Goal: Transaction & Acquisition: Purchase product/service

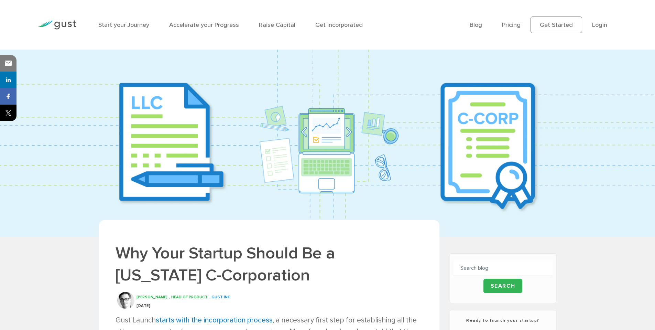
click at [243, 81] on img at bounding box center [327, 143] width 655 height 187
click at [150, 67] on img at bounding box center [327, 143] width 655 height 187
click at [155, 95] on img at bounding box center [327, 143] width 655 height 187
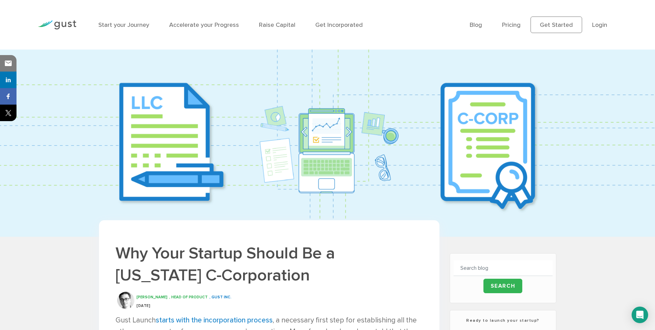
click at [478, 111] on img at bounding box center [327, 143] width 655 height 187
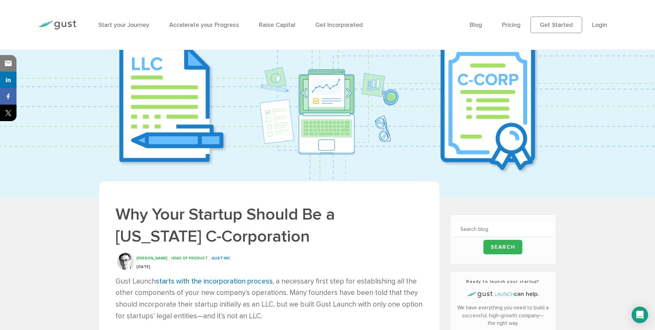
scroll to position [124, 0]
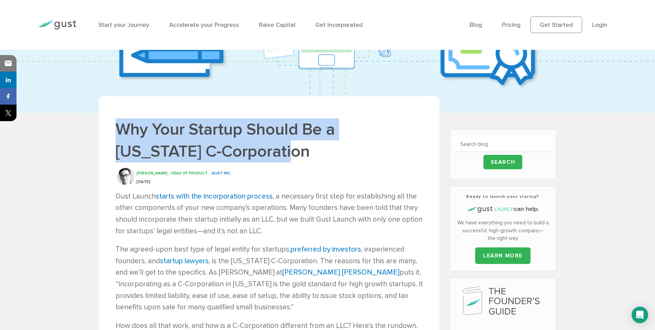
drag, startPoint x: 243, startPoint y: 114, endPoint x: 252, endPoint y: 146, distance: 32.7
click at [252, 146] on h1 "Why Your Startup Should Be a Delaware C-Corporation" at bounding box center [270, 140] width 308 height 44
drag, startPoint x: 253, startPoint y: 107, endPoint x: 259, endPoint y: 148, distance: 41.1
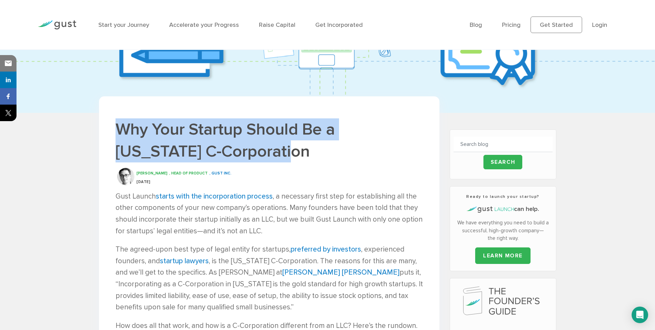
click at [259, 148] on h1 "Why Your Startup Should Be a Delaware C-Corporation" at bounding box center [270, 140] width 308 height 44
drag, startPoint x: 262, startPoint y: 122, endPoint x: 269, endPoint y: 155, distance: 33.3
click at [268, 155] on h1 "Why Your Startup Should Be a Delaware C-Corporation" at bounding box center [270, 140] width 308 height 44
drag, startPoint x: 257, startPoint y: 111, endPoint x: 264, endPoint y: 157, distance: 46.0
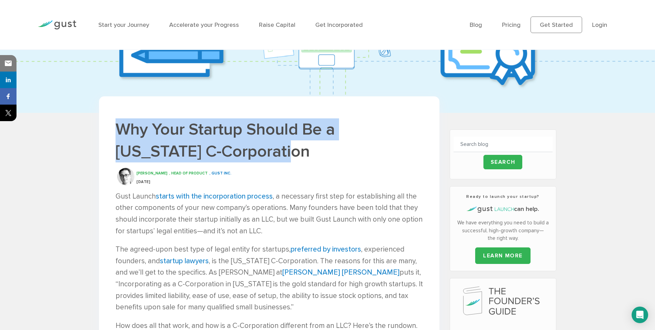
click at [264, 157] on h1 "Why Your Startup Should Be a Delaware C-Corporation" at bounding box center [270, 140] width 308 height 44
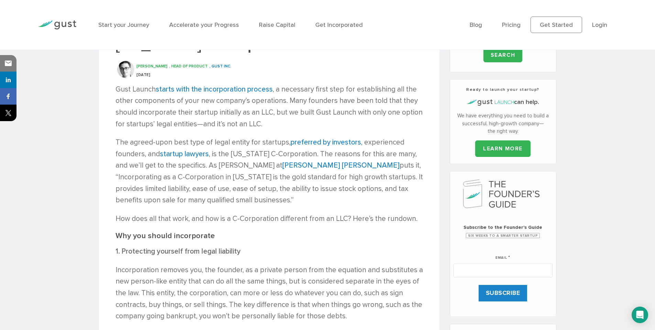
scroll to position [248, 0]
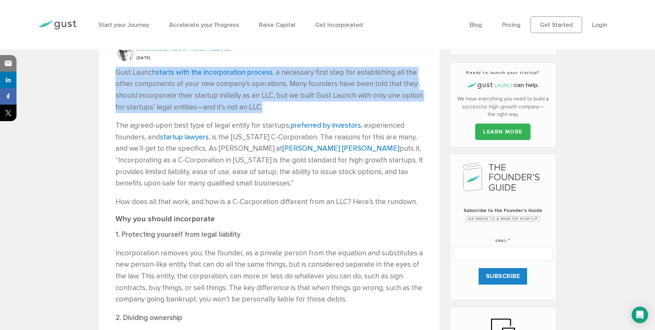
drag, startPoint x: 282, startPoint y: 65, endPoint x: 288, endPoint y: 104, distance: 39.3
click at [288, 104] on p "Gust Launch starts with the incorporation process , a necessary first step for …" at bounding box center [270, 90] width 308 height 46
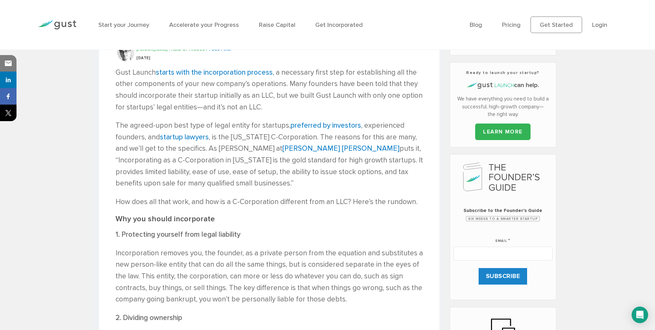
scroll to position [165, 0]
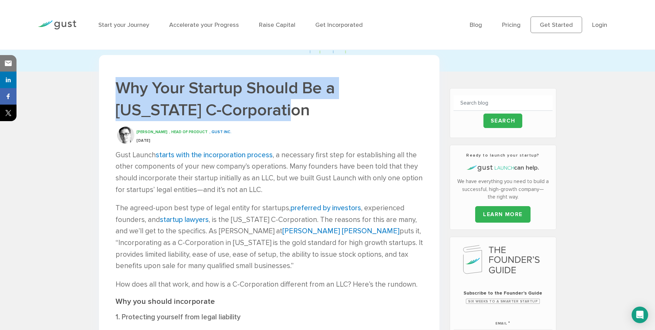
drag, startPoint x: 260, startPoint y: 70, endPoint x: 271, endPoint y: 105, distance: 36.9
click at [271, 105] on h1 "Why Your Startup Should Be a Delaware C-Corporation" at bounding box center [270, 99] width 308 height 44
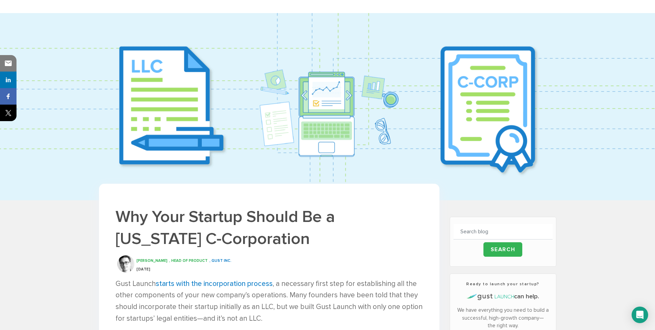
scroll to position [0, 0]
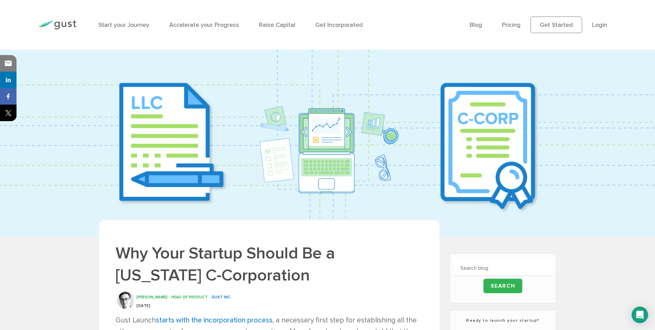
click at [273, 88] on img at bounding box center [327, 143] width 655 height 187
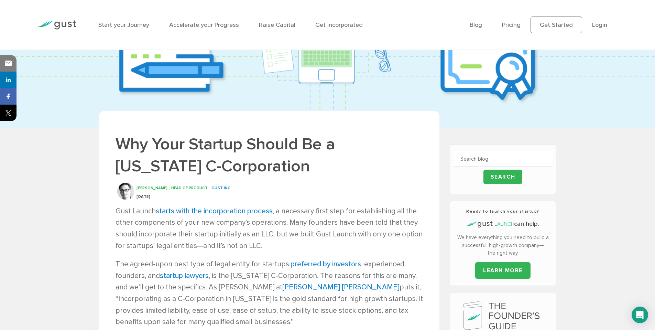
scroll to position [124, 0]
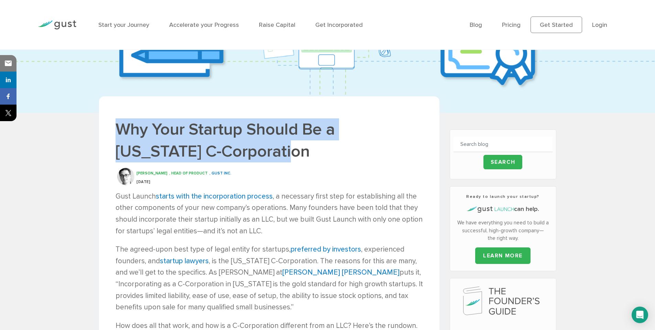
drag, startPoint x: 248, startPoint y: 110, endPoint x: 249, endPoint y: 147, distance: 36.5
click at [249, 147] on h1 "Why Your Startup Should Be a Delaware C-Corporation" at bounding box center [270, 140] width 308 height 44
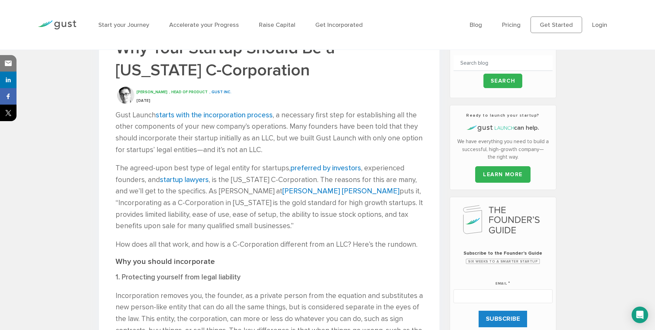
scroll to position [206, 0]
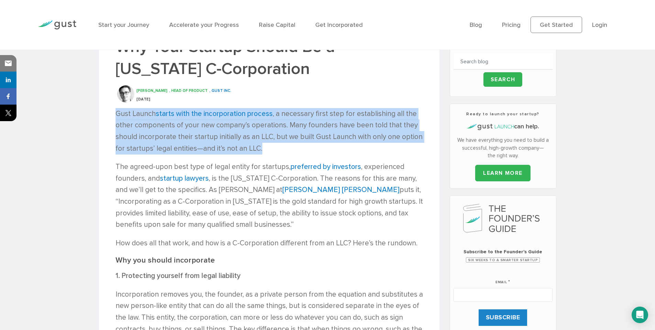
drag, startPoint x: 260, startPoint y: 103, endPoint x: 267, endPoint y: 147, distance: 45.0
click at [267, 147] on p "Gust Launch starts with the incorporation process , a necessary first step for …" at bounding box center [270, 131] width 308 height 46
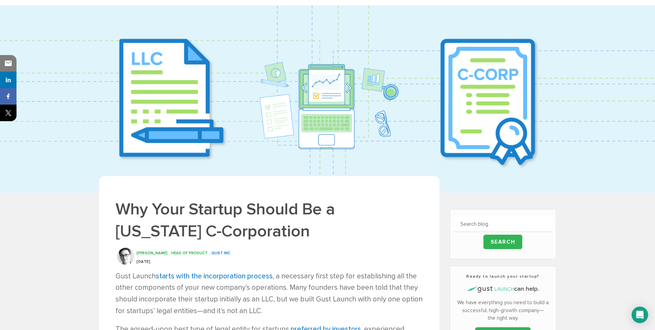
scroll to position [0, 0]
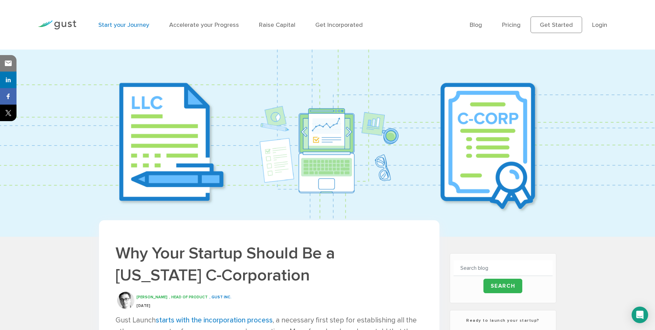
click at [133, 26] on link "Start your Journey" at bounding box center [123, 24] width 51 height 7
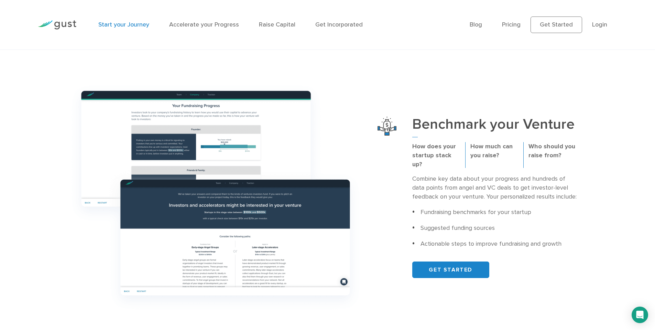
scroll to position [248, 0]
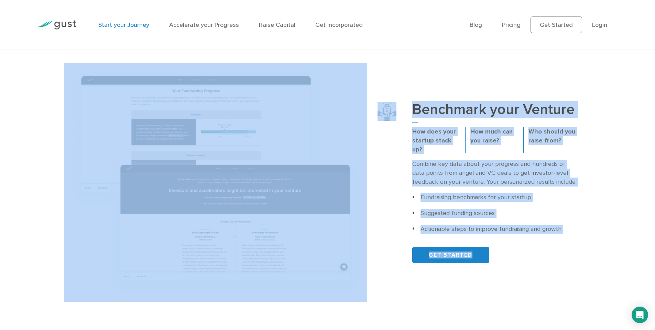
drag, startPoint x: 88, startPoint y: 58, endPoint x: 514, endPoint y: 277, distance: 479.2
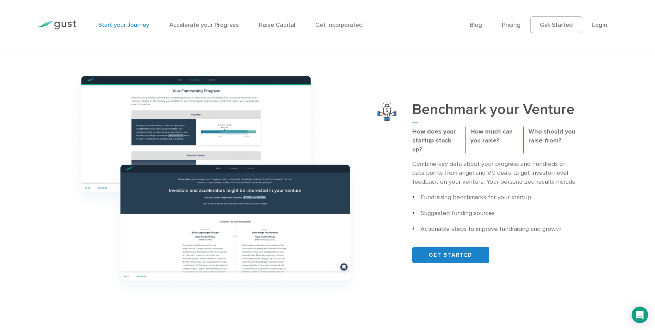
click at [514, 277] on div "Benchmark your Venture How does your startup stack up? How much can you raise? …" at bounding box center [327, 182] width 537 height 239
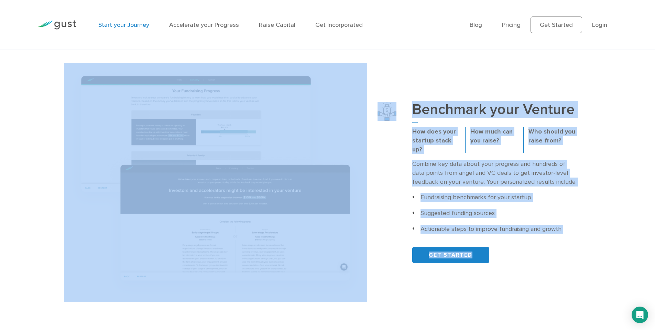
drag, startPoint x: 504, startPoint y: 280, endPoint x: 197, endPoint y: 58, distance: 378.9
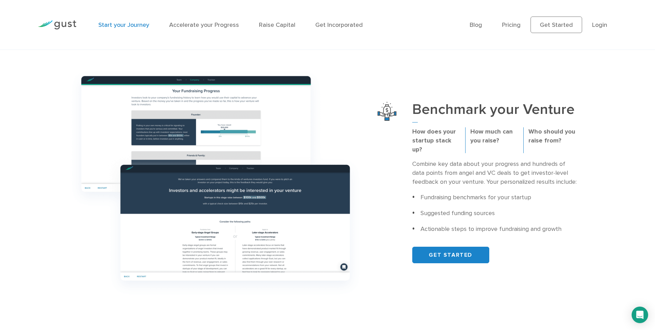
click at [386, 156] on div at bounding box center [387, 182] width 19 height 161
click at [380, 163] on div at bounding box center [387, 182] width 19 height 161
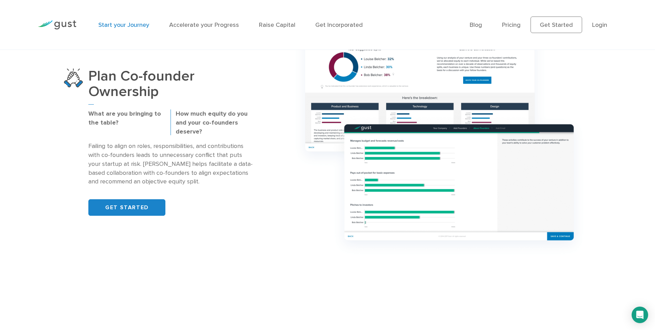
scroll to position [578, 0]
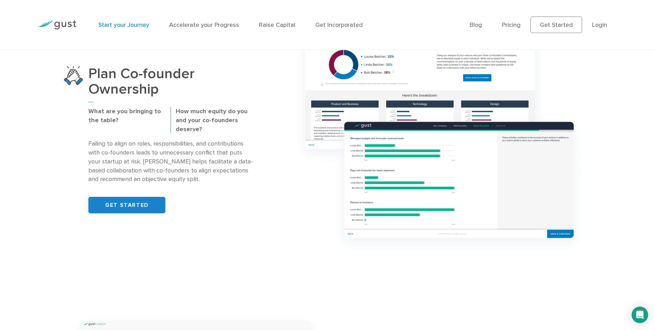
click at [272, 172] on div "Plan Co-founder Ownership What are you bringing to the table? How much equity d…" at bounding box center [171, 140] width 214 height 148
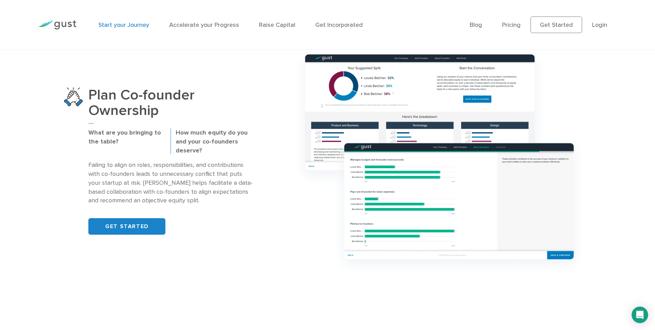
scroll to position [537, 0]
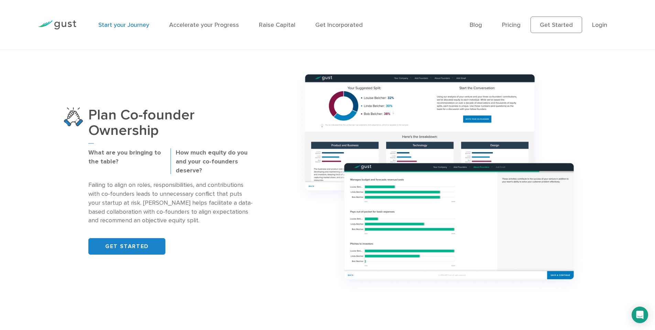
click at [278, 168] on div "Plan Co-founder Ownership What are you bringing to the table? How much equity d…" at bounding box center [171, 181] width 214 height 148
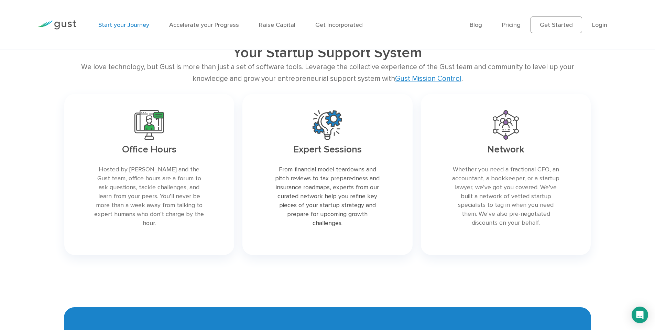
scroll to position [1239, 0]
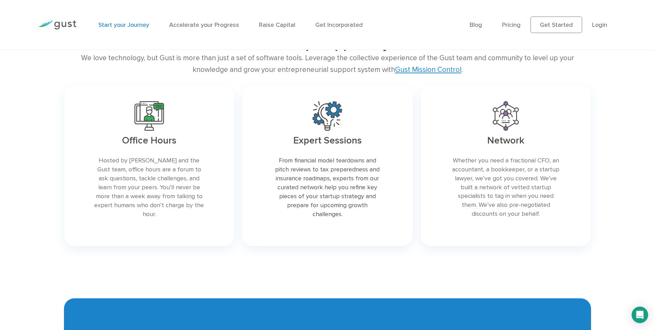
click at [242, 157] on div "Expert Sessions From financial model teardowns and pitch reviews to tax prepare…" at bounding box center [327, 165] width 179 height 169
click at [416, 163] on div "Expert Sessions From financial model teardowns and pitch reviews to tax prepare…" at bounding box center [327, 165] width 179 height 169
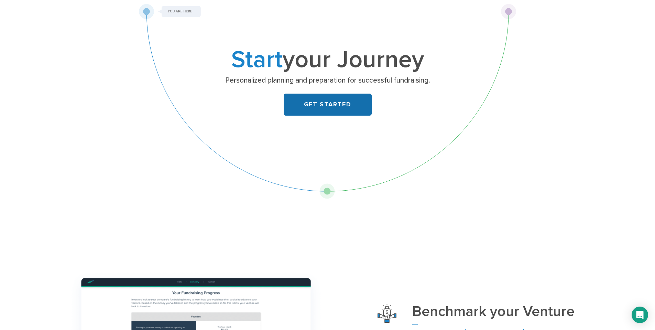
scroll to position [0, 0]
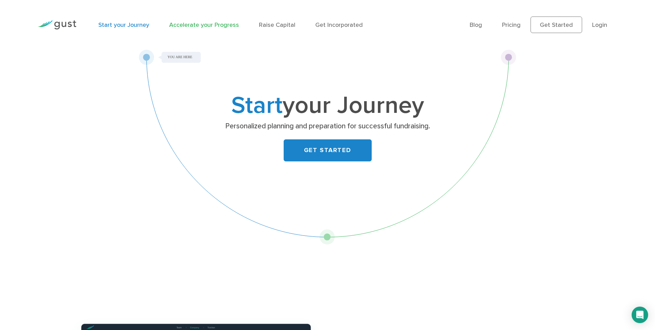
click at [218, 25] on link "Accelerate your Progress" at bounding box center [204, 24] width 70 height 7
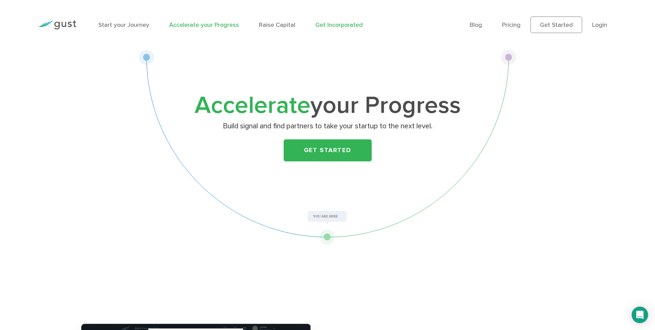
click at [325, 23] on link "Get Incorporated" at bounding box center [339, 24] width 47 height 7
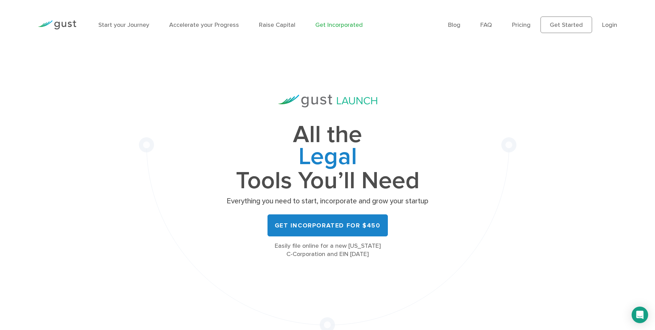
click at [464, 142] on div "All the Legal Cap Table Fundraising Governance Tools You’ll Need Everything you…" at bounding box center [328, 191] width 378 height 283
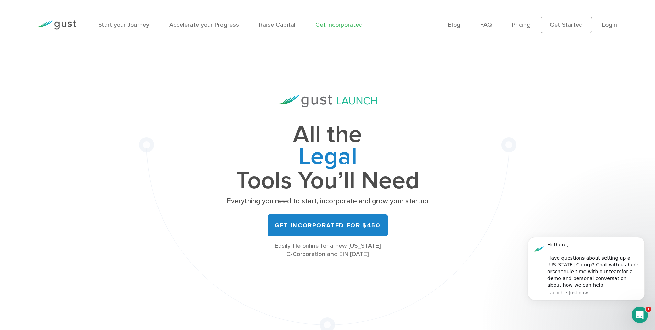
scroll to position [41, 0]
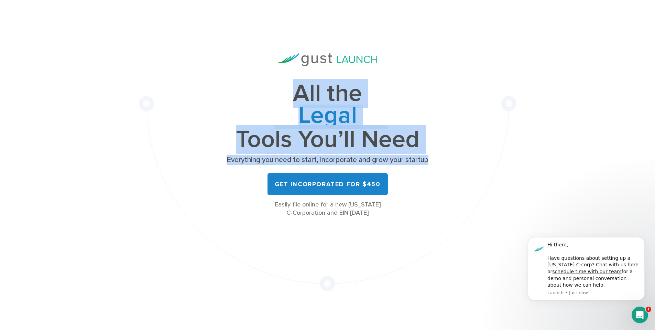
drag, startPoint x: 408, startPoint y: 74, endPoint x: 444, endPoint y: 163, distance: 95.6
click at [444, 163] on div "All the Legal Cap Table Fundraising Governance Tools You’ll Need Everything you…" at bounding box center [328, 149] width 378 height 283
drag, startPoint x: 424, startPoint y: 75, endPoint x: 447, endPoint y: 167, distance: 95.2
click at [447, 167] on div "All the Legal Cap Table Fundraising Governance Tools You’ll Need Everything you…" at bounding box center [328, 149] width 378 height 283
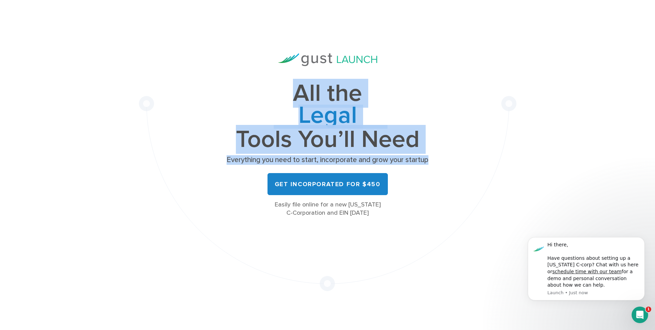
click at [447, 167] on div "All the Legal Cap Table Fundraising Governance Tools You’ll Need Everything you…" at bounding box center [328, 149] width 378 height 283
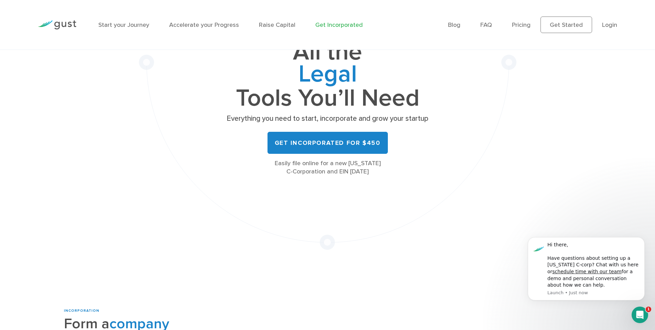
scroll to position [165, 0]
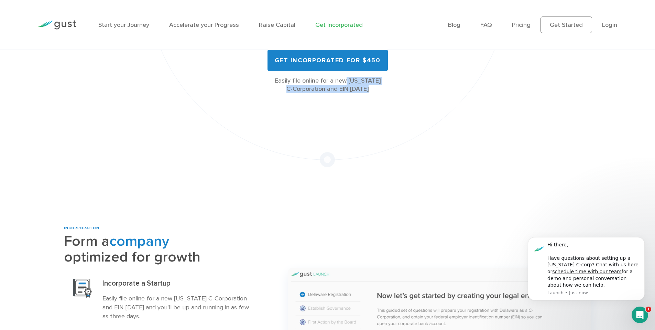
drag, startPoint x: 379, startPoint y: 73, endPoint x: 385, endPoint y: 90, distance: 18.2
click at [385, 90] on div "All the Legal Cap Table Fundraising Governance Tools You’ll Need Everything you…" at bounding box center [328, 11] width 206 height 164
click at [385, 90] on div "Easily file online for a new Delaware C-Corporation and EIN today" at bounding box center [328, 85] width 206 height 17
click at [642, 237] on button "Dismiss notification" at bounding box center [643, 239] width 9 height 9
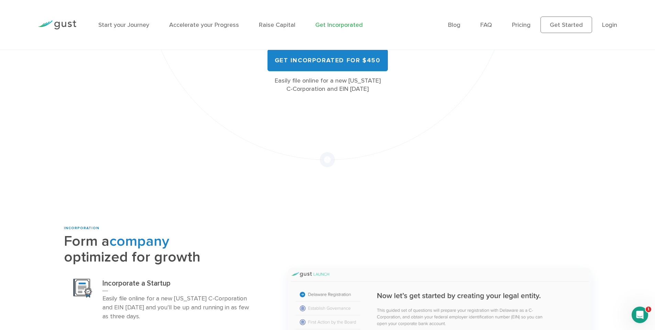
drag, startPoint x: 281, startPoint y: 76, endPoint x: 375, endPoint y: 104, distance: 97.8
click at [375, 104] on div "All the Legal Cap Table Fundraising Governance Tools You’ll Need Everything you…" at bounding box center [328, 25] width 378 height 283
drag, startPoint x: 385, startPoint y: 74, endPoint x: 383, endPoint y: 90, distance: 16.0
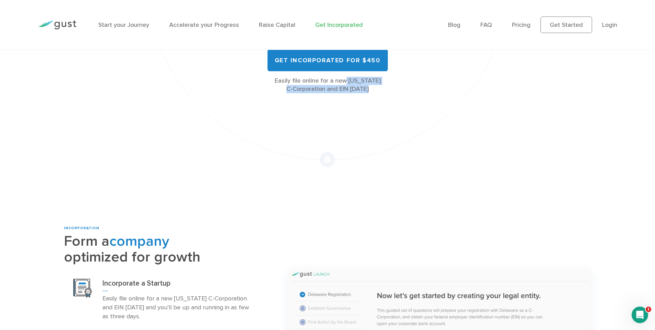
click at [383, 90] on div "All the Legal Cap Table Fundraising Governance Tools You’ll Need Everything you…" at bounding box center [328, 11] width 206 height 164
click at [383, 90] on div "Easily file online for a new Delaware C-Corporation and EIN today" at bounding box center [328, 85] width 206 height 17
drag, startPoint x: 395, startPoint y: 67, endPoint x: 391, endPoint y: 97, distance: 29.9
click at [391, 97] on div "All the Legal Cap Table Fundraising Governance Tools You’ll Need Everything you…" at bounding box center [328, 25] width 378 height 283
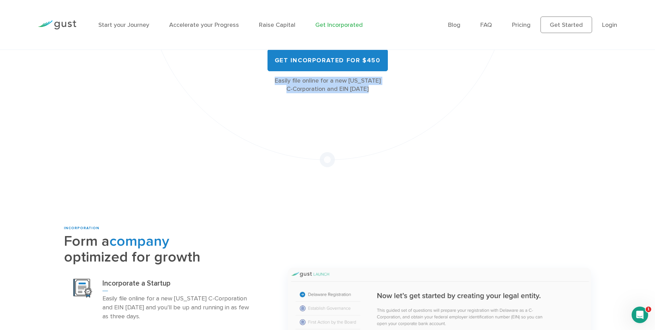
drag, startPoint x: 394, startPoint y: 70, endPoint x: 392, endPoint y: 96, distance: 26.3
click at [392, 96] on div "All the Legal Cap Table Fundraising Governance Tools You’ll Need Everything you…" at bounding box center [328, 25] width 378 height 283
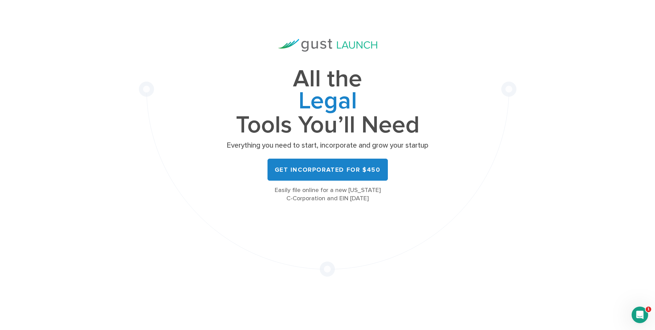
scroll to position [41, 0]
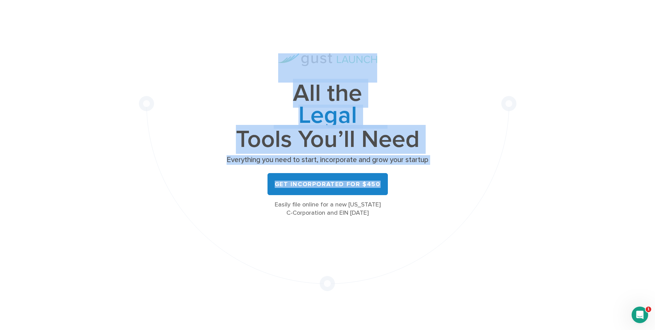
drag, startPoint x: 301, startPoint y: 50, endPoint x: 418, endPoint y: 195, distance: 187.2
click at [418, 195] on div "All the Legal Cap Table Fundraising Governance Tools You’ll Need Everything you…" at bounding box center [328, 149] width 378 height 283
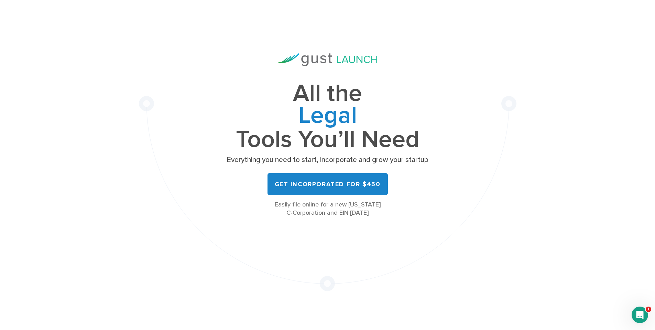
click at [418, 195] on div "Get Incorporated for $450" at bounding box center [328, 184] width 206 height 22
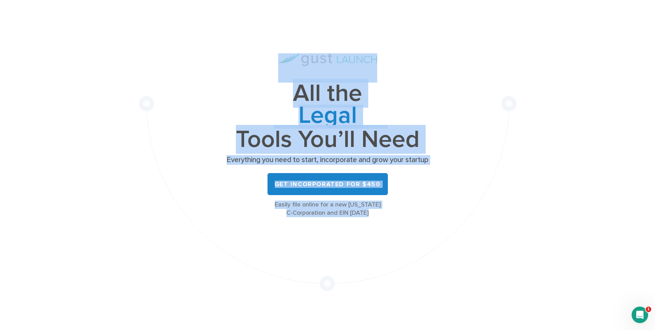
drag, startPoint x: 396, startPoint y: 213, endPoint x: 274, endPoint y: 49, distance: 204.9
click at [274, 49] on div "All the Legal Cap Table Fundraising Governance Tools You’ll Need Everything you…" at bounding box center [328, 149] width 378 height 283
click at [270, 47] on div "All the Legal Cap Table Fundraising Governance Tools You’ll Need Everything you…" at bounding box center [328, 149] width 378 height 283
drag, startPoint x: 269, startPoint y: 43, endPoint x: 395, endPoint y: 215, distance: 213.7
click at [395, 215] on div "All the Legal Cap Table Fundraising Governance Tools You’ll Need Everything you…" at bounding box center [328, 149] width 378 height 283
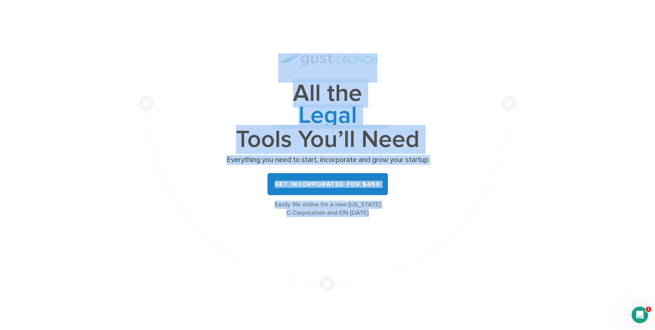
click at [395, 215] on div "Easily file online for a new Delaware C-Corporation and EIN today" at bounding box center [328, 209] width 206 height 17
drag, startPoint x: 398, startPoint y: 215, endPoint x: 249, endPoint y: 52, distance: 220.4
click at [249, 52] on div "All the Legal Cap Table Fundraising Governance Tools You’ll Need Everything you…" at bounding box center [328, 149] width 378 height 283
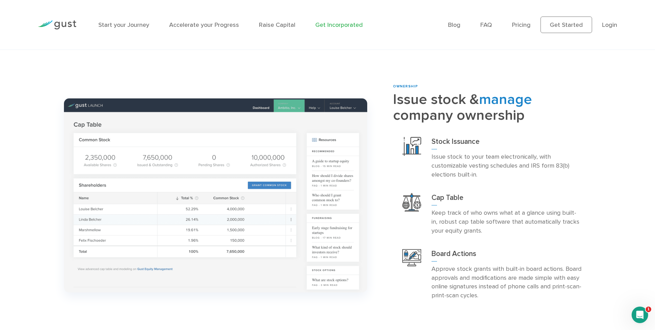
scroll to position [702, 0]
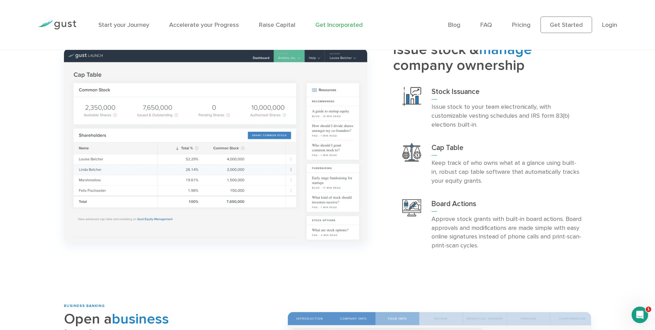
click at [380, 170] on div "ownership Issue stock & manage company ownership Stock Issuance Cap Table" at bounding box center [485, 145] width 224 height 223
click at [379, 170] on div "ownership Issue stock & manage company ownership Stock Issuance Cap Table" at bounding box center [485, 145] width 224 height 223
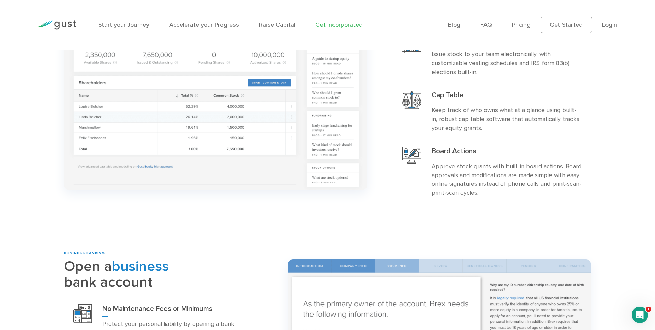
scroll to position [743, 0]
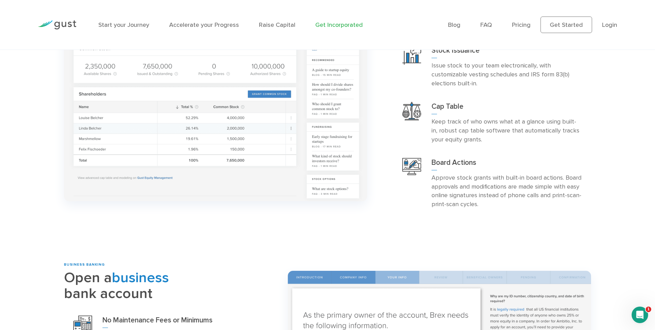
click at [226, 185] on img at bounding box center [215, 104] width 303 height 194
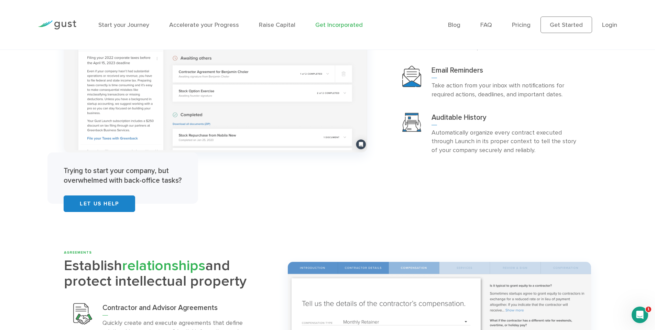
scroll to position [1404, 0]
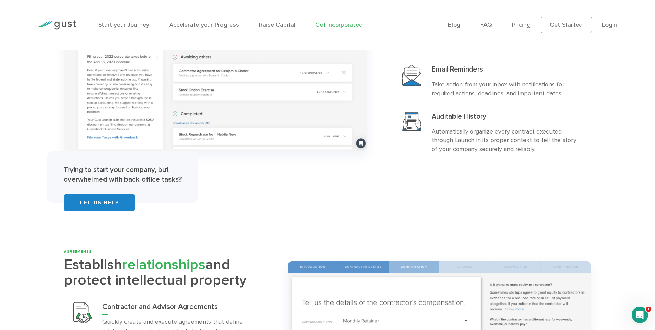
click at [219, 176] on div "Trying to start your company, but overwhelmed with back-office tasks? Let Us He…" at bounding box center [215, 58] width 313 height 289
drag, startPoint x: 188, startPoint y: 155, endPoint x: 196, endPoint y: 183, distance: 29.1
click at [196, 183] on div "Trying to start your company, but overwhelmed with back-office tasks? Let Us He…" at bounding box center [122, 176] width 151 height 51
drag, startPoint x: 185, startPoint y: 155, endPoint x: 193, endPoint y: 176, distance: 22.7
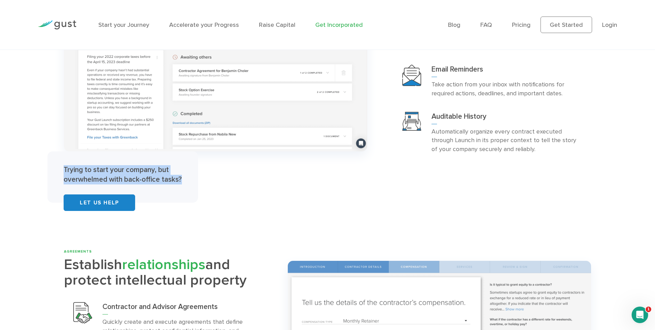
click at [193, 176] on div "Trying to start your company, but overwhelmed with back-office tasks? Let Us He…" at bounding box center [122, 176] width 151 height 51
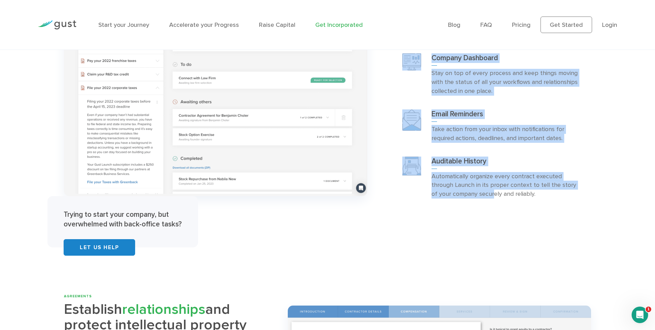
scroll to position [1363, 0]
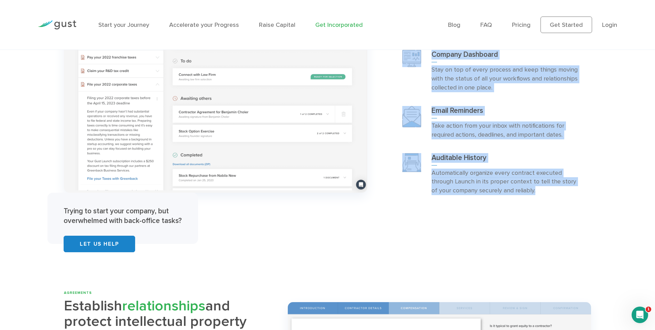
drag, startPoint x: 389, startPoint y: 113, endPoint x: 528, endPoint y: 201, distance: 164.9
click at [528, 201] on div "PLATFORM Stay up-to-date with your company’s operations Company Dashboard Email…" at bounding box center [327, 99] width 537 height 289
click at [528, 201] on div "Auditable History Automatically organize every contract executed through Launch…" at bounding box center [492, 174] width 198 height 56
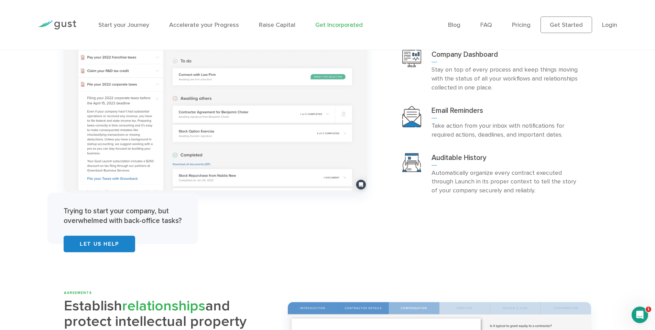
scroll to position [1280, 0]
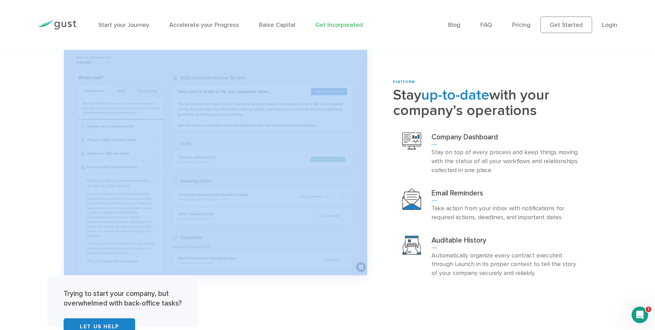
drag, startPoint x: 549, startPoint y: 279, endPoint x: 376, endPoint y: 75, distance: 267.8
click at [376, 75] on div "PLATFORM Stay up-to-date with your company’s operations Company Dashboard Email…" at bounding box center [327, 182] width 537 height 289
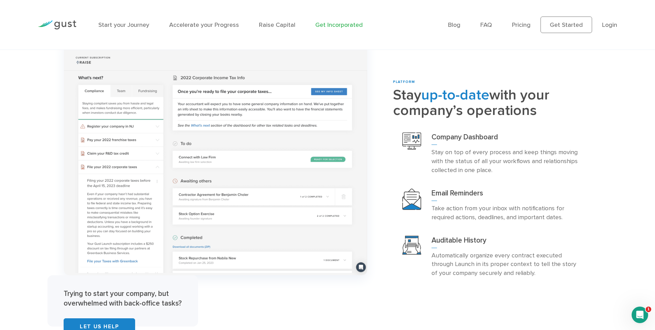
click at [376, 76] on div "PLATFORM Stay up-to-date with your company’s operations Company Dashboard Email…" at bounding box center [327, 182] width 537 height 289
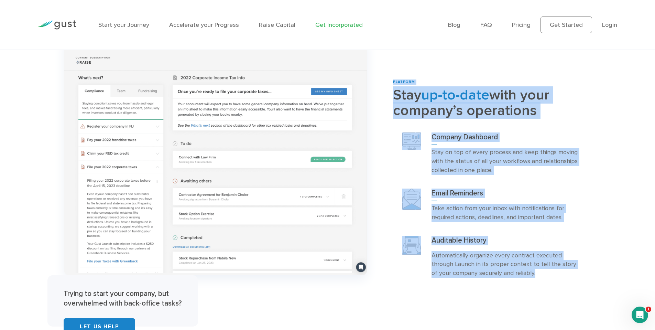
drag, startPoint x: 387, startPoint y: 68, endPoint x: 548, endPoint y: 277, distance: 263.4
click at [549, 277] on div "PLATFORM Stay up-to-date with your company’s operations Company Dashboard Email…" at bounding box center [327, 182] width 537 height 289
click at [548, 277] on p "Automatically organize every contract executed through Launch in its proper con…" at bounding box center [507, 264] width 150 height 27
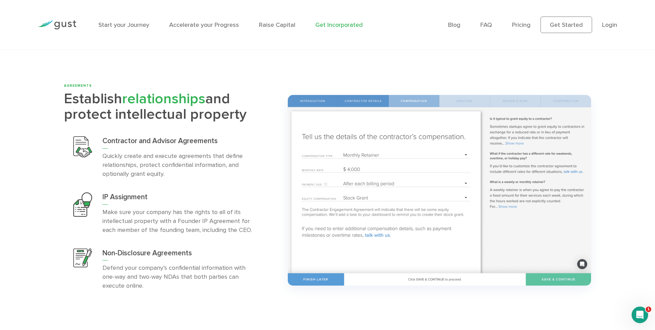
scroll to position [1610, 0]
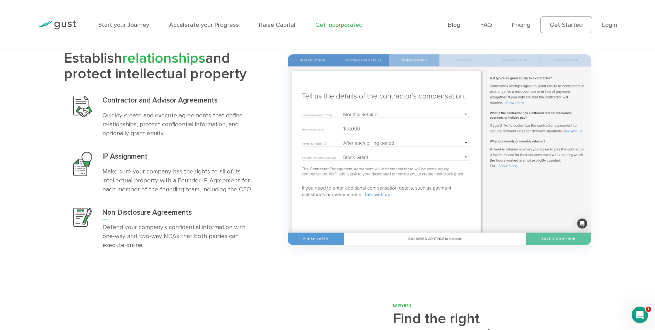
click at [260, 132] on div "Contractor and Advisor Agreements Quickly create and execute agreements that de…" at bounding box center [163, 117] width 198 height 56
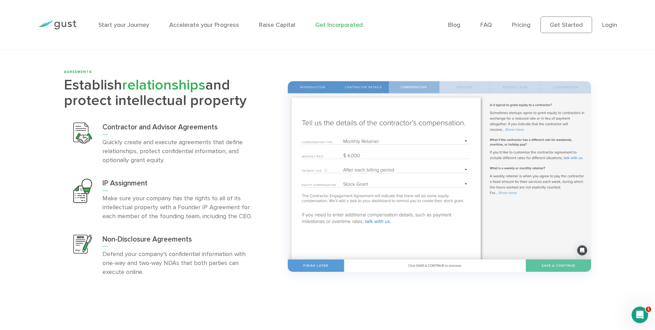
scroll to position [1569, 0]
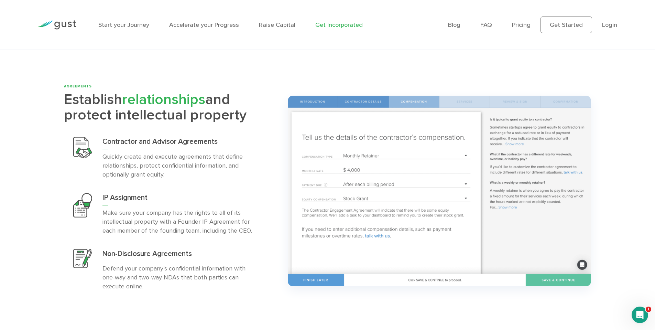
click at [270, 126] on div "AGREEMENTS Establish relationships and protect intellectual property Contractor…" at bounding box center [171, 191] width 224 height 214
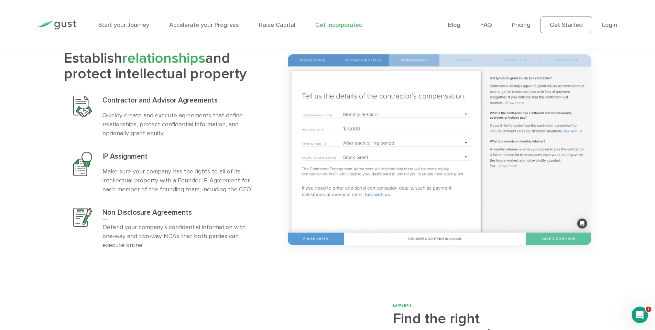
click at [394, 173] on img at bounding box center [439, 149] width 303 height 190
click at [275, 173] on div "AGREEMENTS Establish relationships and protect intellectual property Contractor…" at bounding box center [171, 150] width 224 height 214
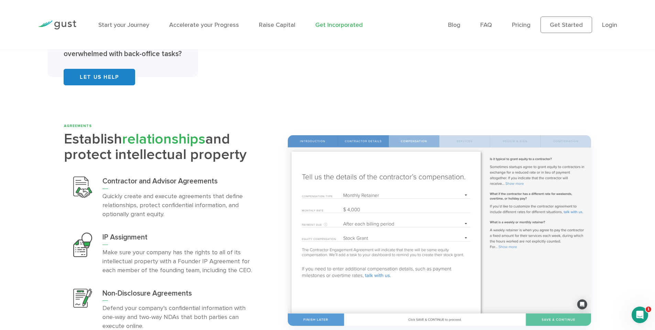
scroll to position [1528, 0]
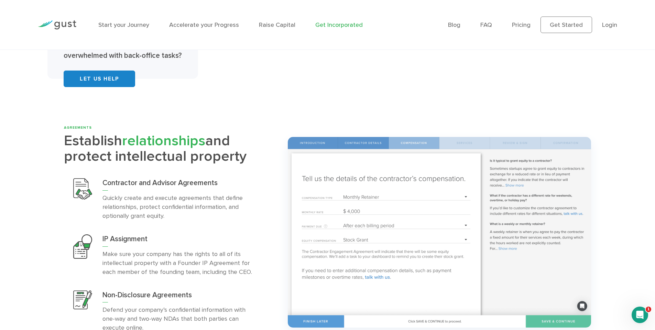
drag, startPoint x: 256, startPoint y: 119, endPoint x: 262, endPoint y: 162, distance: 43.5
click at [262, 162] on div "INCORPORATION Form a company optimized for growth Incorporate a Startup" at bounding box center [327, 335] width 655 height 2945
click at [262, 162] on h2 "Establish relationships and protect intellectual property" at bounding box center [163, 149] width 198 height 32
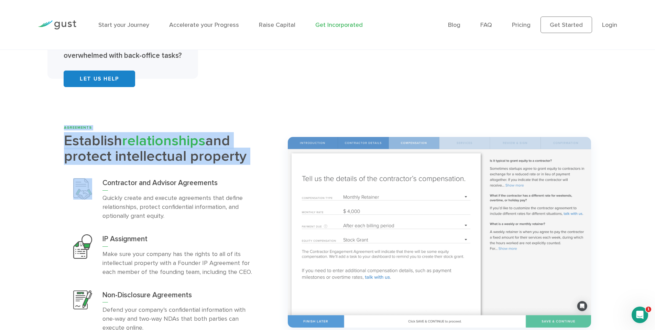
drag, startPoint x: 250, startPoint y: 102, endPoint x: 265, endPoint y: 168, distance: 67.9
click at [265, 168] on div "INCORPORATION Form a company optimized for growth Incorporate a Startup" at bounding box center [327, 335] width 655 height 2945
click at [265, 168] on div "AGREEMENTS Establish relationships and protect intellectual property Contractor…" at bounding box center [171, 232] width 224 height 214
drag, startPoint x: 252, startPoint y: 111, endPoint x: 263, endPoint y: 162, distance: 52.2
click at [263, 162] on div "INCORPORATION Form a company optimized for growth Incorporate a Startup" at bounding box center [327, 335] width 655 height 2945
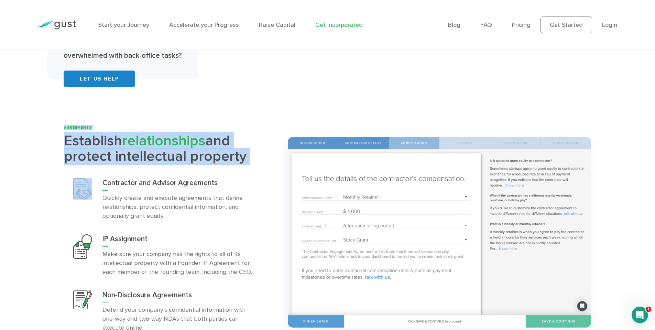
click at [263, 162] on div "AGREEMENTS Establish relationships and protect intellectual property Contractor…" at bounding box center [171, 232] width 224 height 214
drag, startPoint x: 254, startPoint y: 107, endPoint x: 264, endPoint y: 158, distance: 52.2
click at [264, 158] on div "INCORPORATION Form a company optimized for growth Incorporate a Startup" at bounding box center [327, 335] width 655 height 2945
click at [264, 158] on div "AGREEMENTS Establish relationships and protect intellectual property Contractor…" at bounding box center [171, 232] width 224 height 214
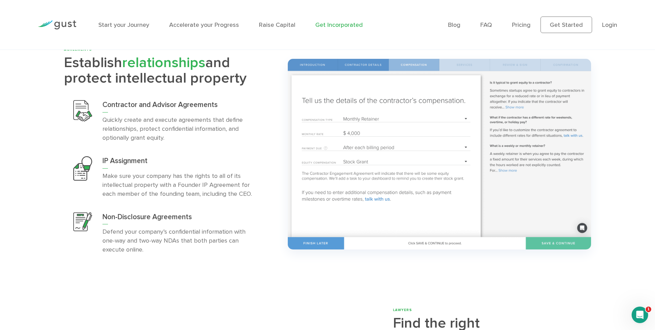
scroll to position [1610, 0]
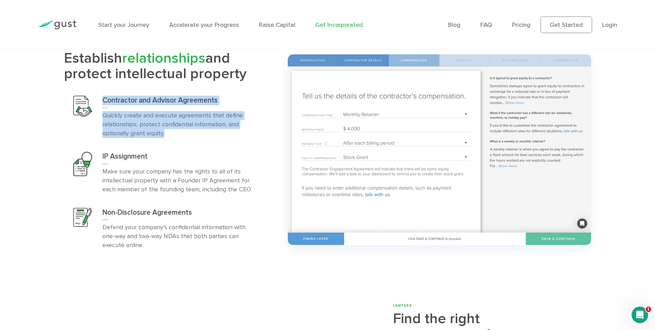
drag, startPoint x: 248, startPoint y: 85, endPoint x: 258, endPoint y: 140, distance: 55.2
click at [258, 140] on div "AGREEMENTS Establish relationships and protect intellectual property Contractor…" at bounding box center [163, 150] width 198 height 214
drag, startPoint x: 258, startPoint y: 140, endPoint x: 256, endPoint y: 115, distance: 25.2
click at [258, 140] on div "Contractor and Advisor Agreements Quickly create and execute agreements that de…" at bounding box center [163, 117] width 198 height 56
drag, startPoint x: 249, startPoint y: 83, endPoint x: 258, endPoint y: 137, distance: 54.4
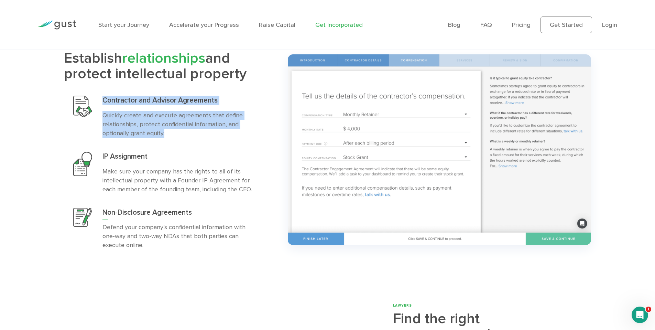
click at [258, 137] on div "AGREEMENTS Establish relationships and protect intellectual property Contractor…" at bounding box center [163, 150] width 198 height 214
click at [258, 137] on div "Contractor and Advisor Agreements Quickly create and execute agreements that de…" at bounding box center [163, 117] width 198 height 56
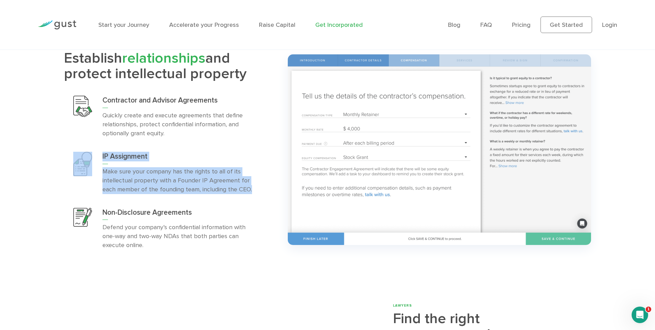
drag, startPoint x: 247, startPoint y: 142, endPoint x: 257, endPoint y: 192, distance: 51.6
click at [257, 192] on div "Contractor and Advisor Agreements Quickly create and execute agreements that de…" at bounding box center [163, 173] width 198 height 168
click at [257, 192] on div "IP Assignment Make sure your company has the rights to all of its intellectual …" at bounding box center [163, 173] width 198 height 56
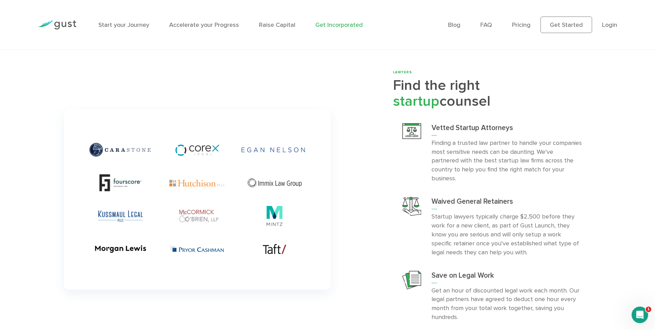
scroll to position [1858, 0]
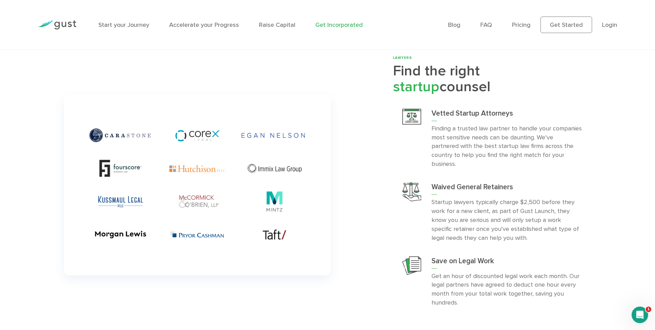
click at [365, 175] on div at bounding box center [215, 185] width 313 height 181
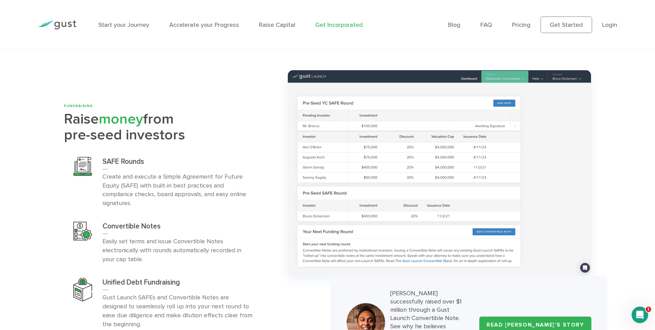
scroll to position [2147, 0]
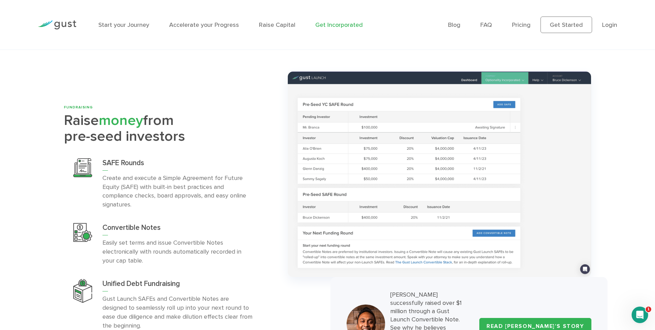
click at [274, 176] on div "FUNDRAISING Raise money from pre-seed investors SAFE Rounds" at bounding box center [171, 221] width 224 height 232
click at [279, 151] on div "FUNDRAISING Raise money from pre-seed investors SAFE Rounds" at bounding box center [171, 221] width 224 height 232
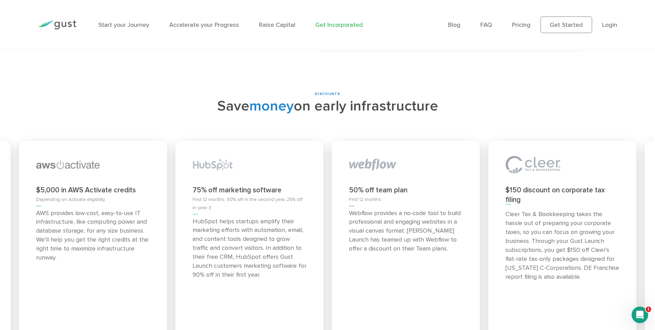
scroll to position [3014, 0]
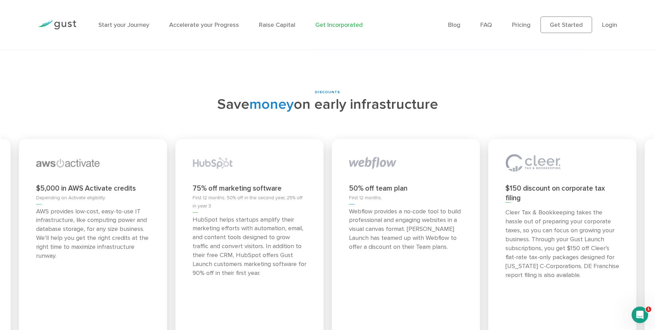
click at [311, 160] on div "75% off marketing software First 12 months. 50% off in the second year, 25% off…" at bounding box center [249, 244] width 148 height 211
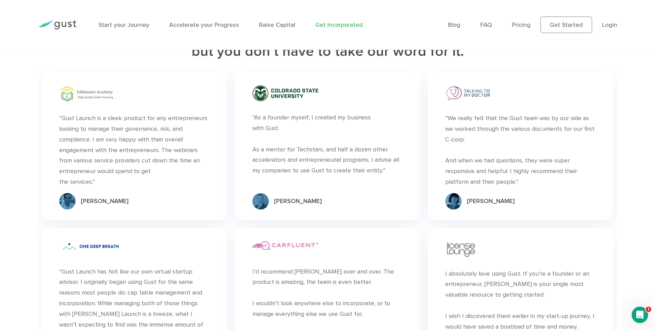
scroll to position [3592, 0]
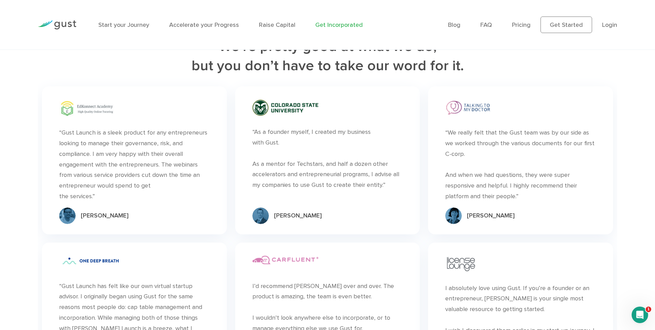
click at [231, 165] on div "“ “As a founder myself, I created my business with Gust. As a mentor for Techst…" at bounding box center [327, 160] width 193 height 156
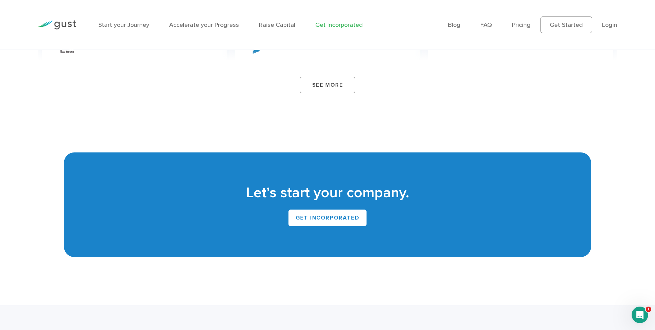
scroll to position [4126, 0]
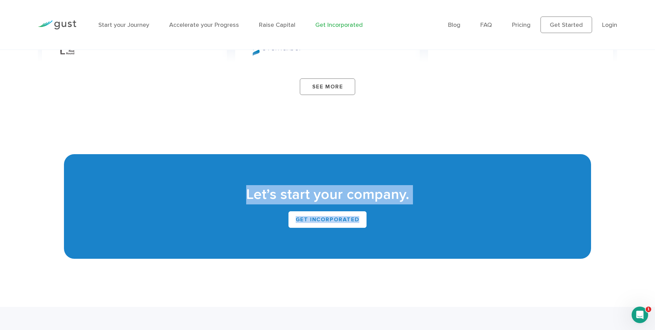
drag, startPoint x: 235, startPoint y: 136, endPoint x: 354, endPoint y: 210, distance: 140.9
click at [354, 210] on div "Let’s start your company. Get INCORPORATED" at bounding box center [327, 206] width 527 height 105
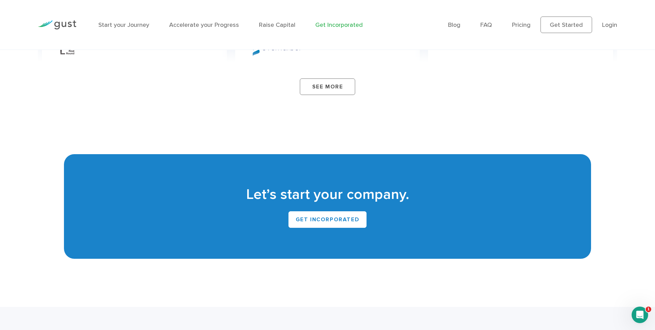
click at [354, 210] on div "Let’s start your company. Get INCORPORATED" at bounding box center [327, 206] width 527 height 105
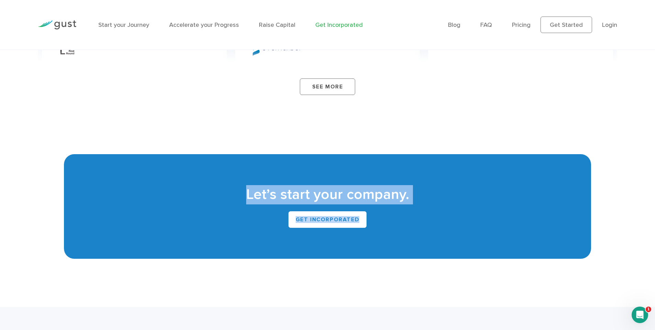
drag, startPoint x: 367, startPoint y: 203, endPoint x: 222, endPoint y: 139, distance: 158.8
click at [223, 154] on div "Let’s start your company. Get INCORPORATED" at bounding box center [327, 206] width 527 height 105
click at [222, 154] on div "Let’s start your company. Get INCORPORATED" at bounding box center [327, 206] width 527 height 105
drag, startPoint x: 247, startPoint y: 89, endPoint x: 414, endPoint y: 203, distance: 202.1
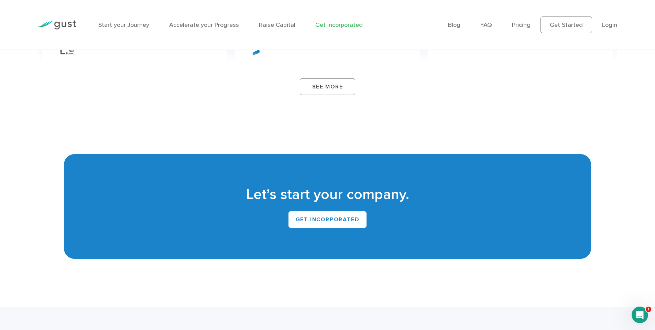
click at [398, 194] on div "Let’s start your company. Get INCORPORATED" at bounding box center [327, 206] width 527 height 105
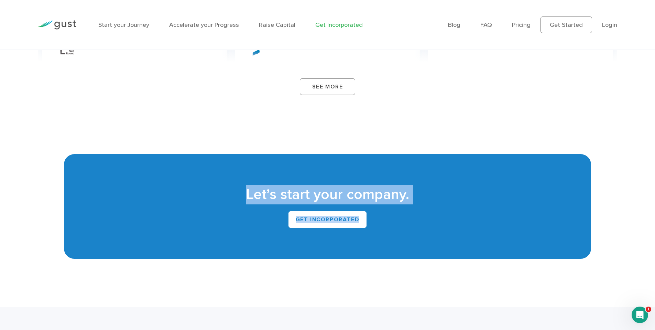
drag, startPoint x: 404, startPoint y: 193, endPoint x: 242, endPoint y: 109, distance: 182.5
drag, startPoint x: 242, startPoint y: 99, endPoint x: 408, endPoint y: 207, distance: 197.8
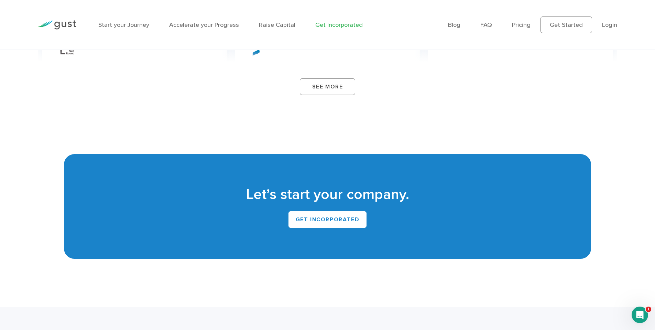
click at [403, 205] on div "Let’s start your company. Get INCORPORATED" at bounding box center [327, 206] width 527 height 105
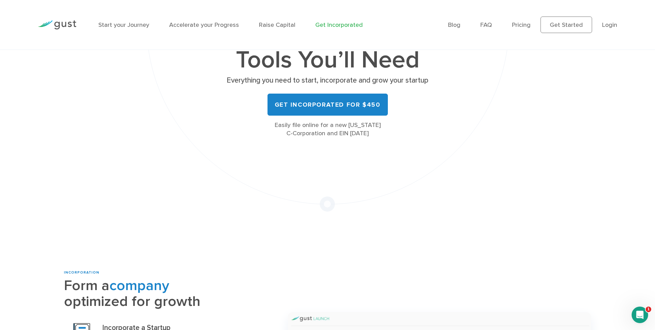
scroll to position [0, 0]
